Goal: Navigation & Orientation: Find specific page/section

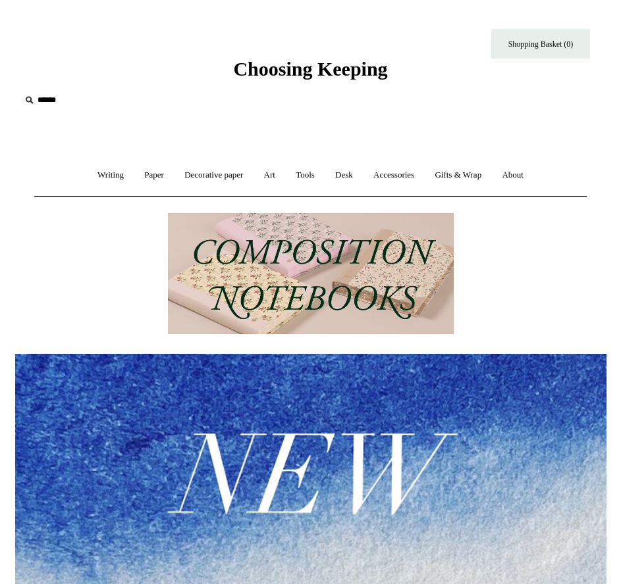
click at [286, 66] on span "Choosing Keeping" at bounding box center [310, 69] width 154 height 22
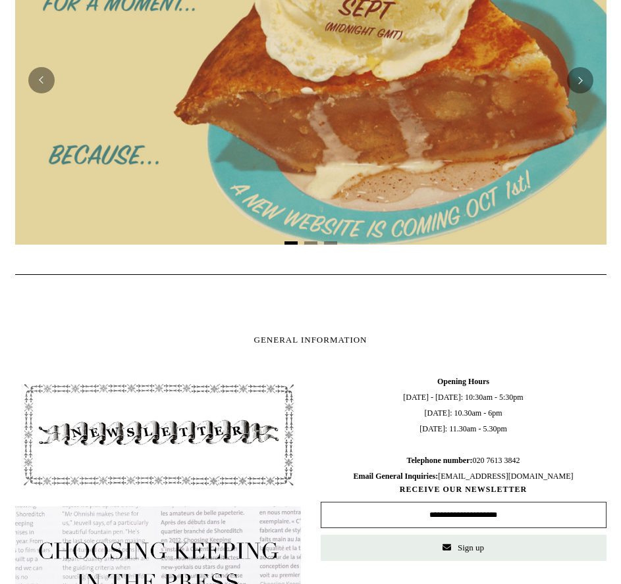
scroll to position [987, 0]
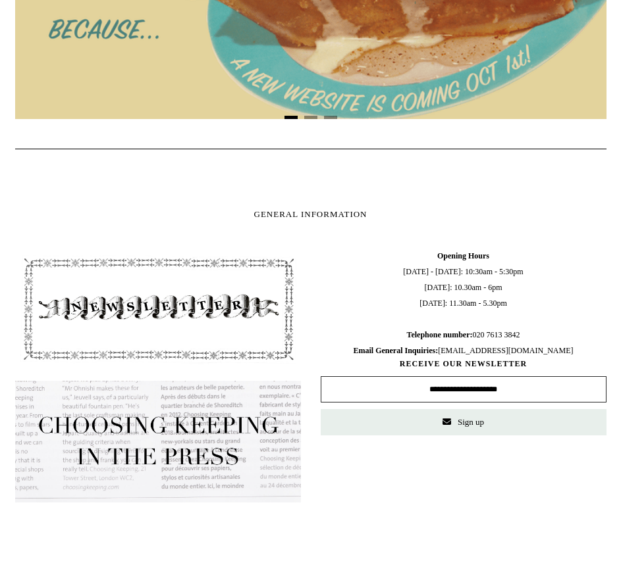
click at [313, 196] on div at bounding box center [310, 178] width 611 height 39
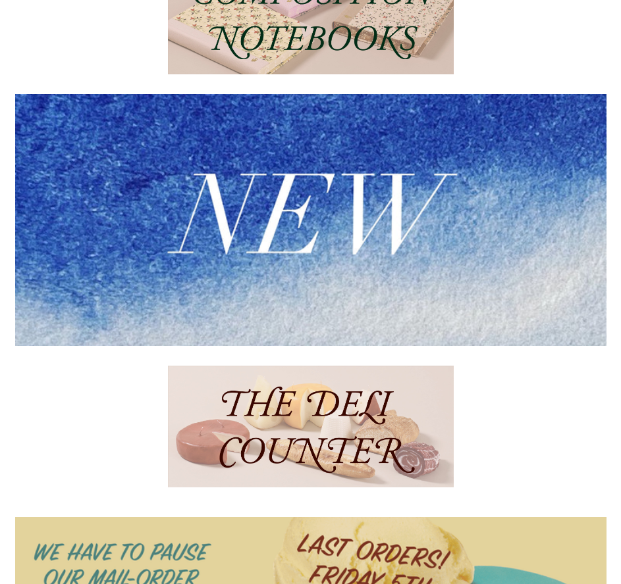
scroll to position [263, 0]
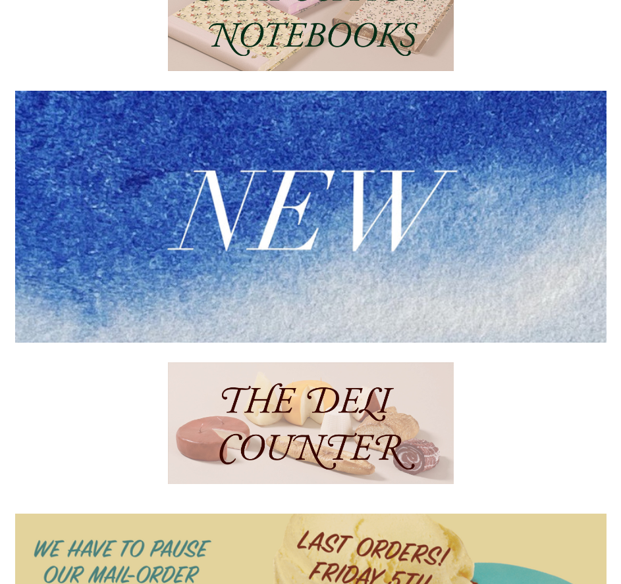
click at [298, 419] on img at bounding box center [311, 424] width 286 height 122
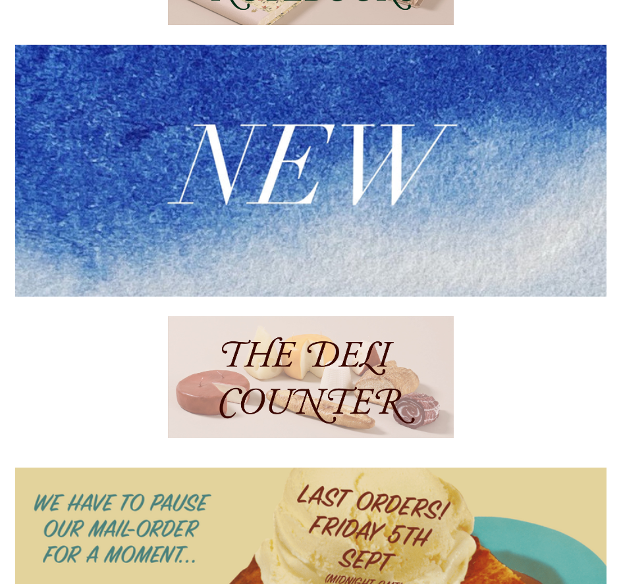
scroll to position [197, 0]
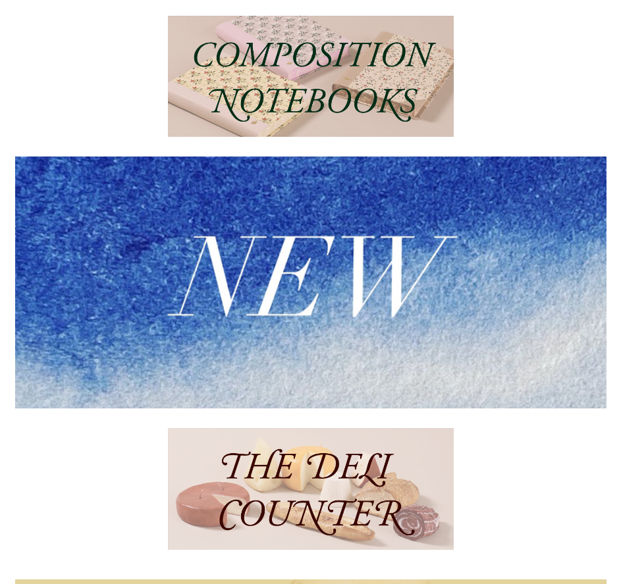
click at [414, 313] on img at bounding box center [310, 282] width 591 height 251
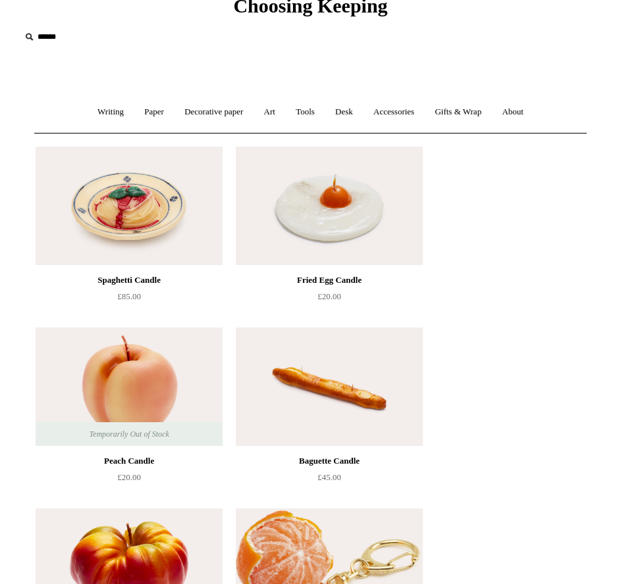
scroll to position [197, 0]
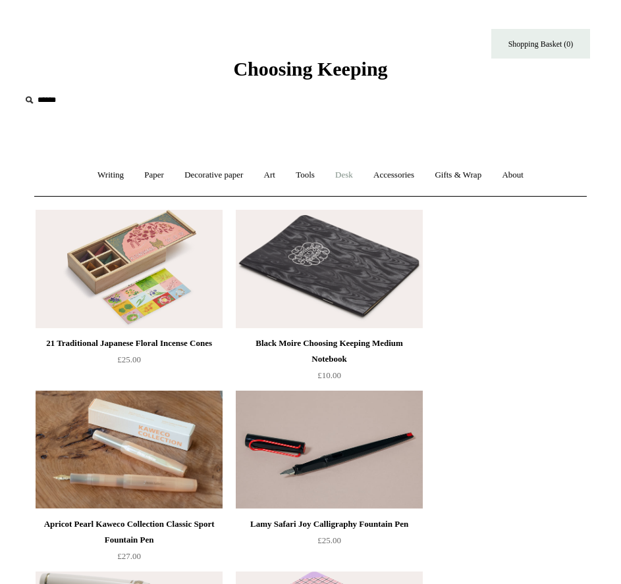
click at [344, 176] on link "Desk +" at bounding box center [344, 175] width 36 height 35
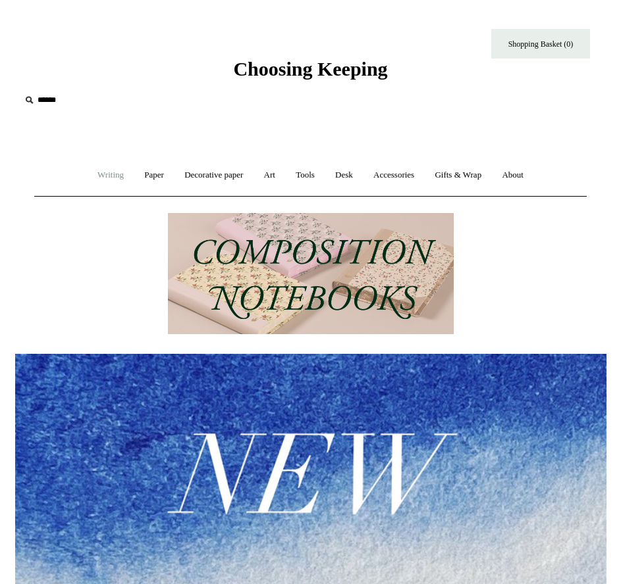
click at [107, 176] on link "Writing +" at bounding box center [110, 175] width 45 height 35
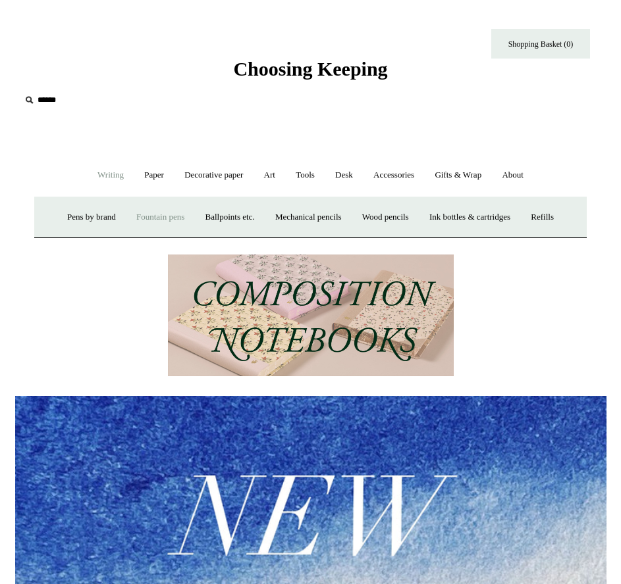
click at [143, 217] on link "Fountain pens +" at bounding box center [160, 217] width 66 height 35
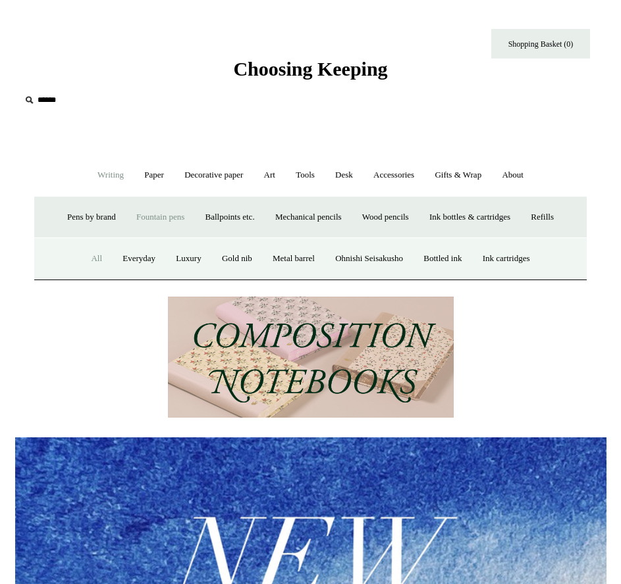
click at [82, 257] on link "All" at bounding box center [97, 259] width 30 height 35
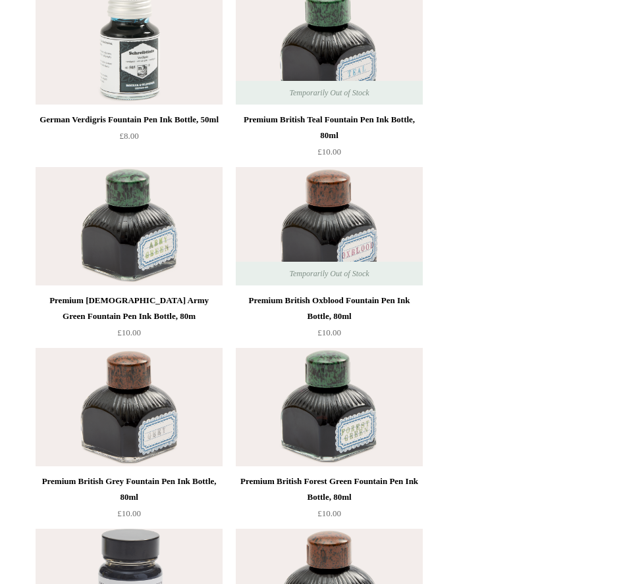
scroll to position [7767, 0]
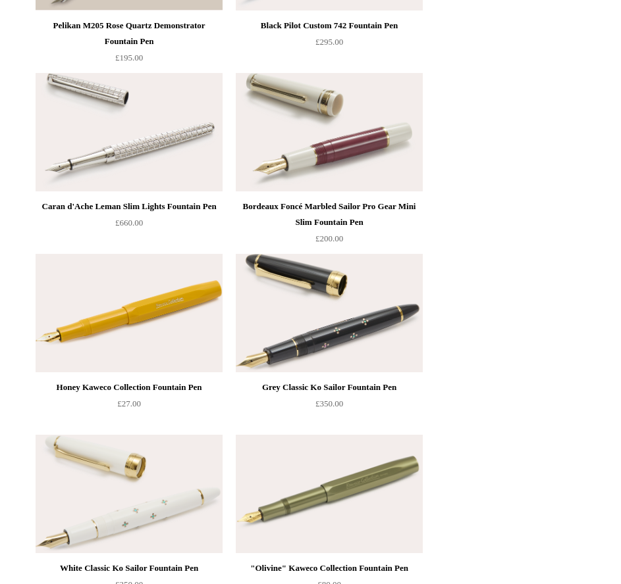
scroll to position [8425, 0]
